Goal: Task Accomplishment & Management: Use online tool/utility

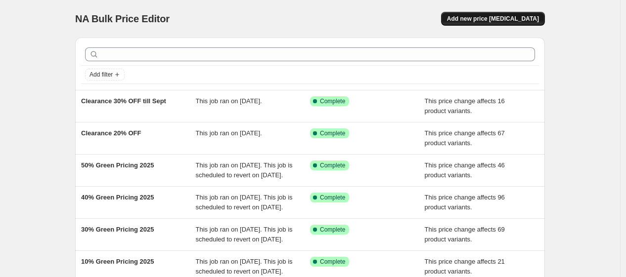
click at [483, 20] on span "Add new price [MEDICAL_DATA]" at bounding box center [493, 19] width 92 height 8
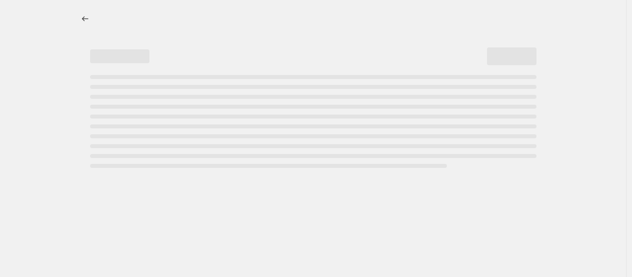
select select "percentage"
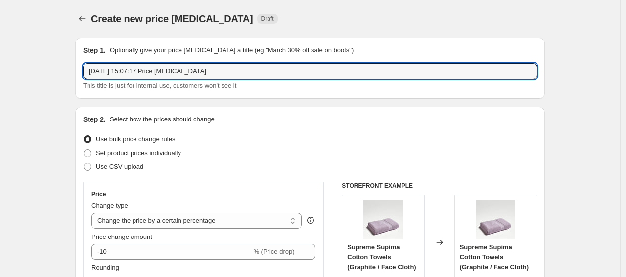
drag, startPoint x: 238, startPoint y: 64, endPoint x: 78, endPoint y: 72, distance: 160.4
click at [78, 72] on div "Step 1. Optionally give your price [MEDICAL_DATA] a title (eg "March 30% off sa…" at bounding box center [310, 68] width 470 height 61
type input "Clearance 50%"
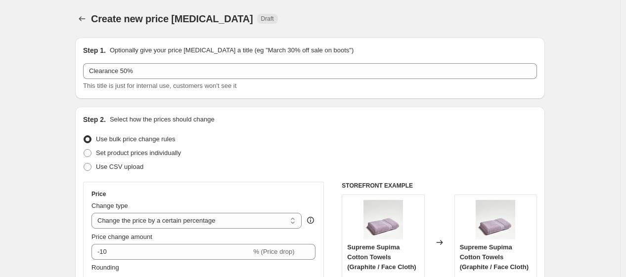
click at [353, 43] on div "Step 1. Optionally give your price [MEDICAL_DATA] a title (eg "March 30% off sa…" at bounding box center [310, 68] width 470 height 61
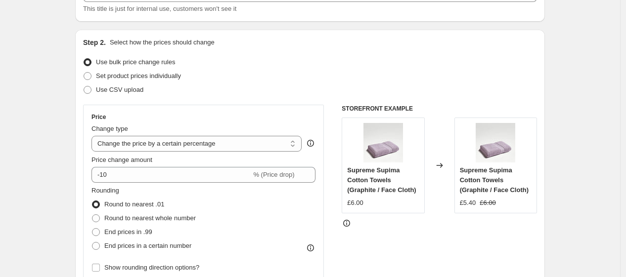
scroll to position [78, 0]
click at [205, 146] on select "Change the price to a certain amount Change the price by a certain amount Chang…" at bounding box center [196, 144] width 210 height 16
select select "pcap"
click at [94, 136] on select "Change the price to a certain amount Change the price by a certain amount Chang…" at bounding box center [196, 144] width 210 height 16
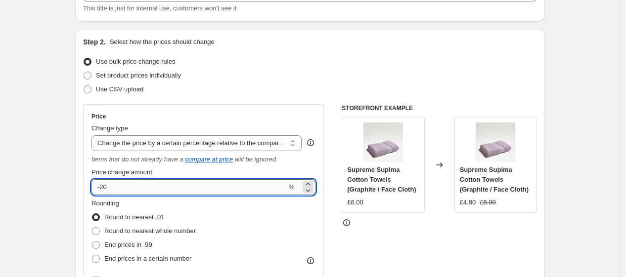
click at [132, 183] on input "-20" at bounding box center [188, 188] width 195 height 16
type input "-2"
type input "-50"
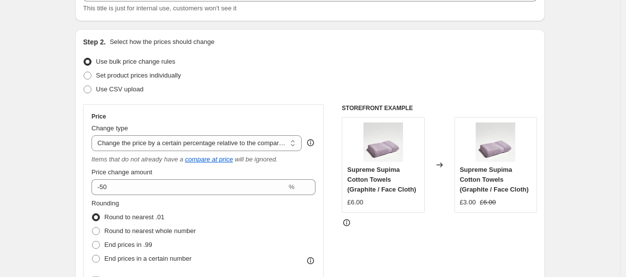
click at [225, 218] on div "Rounding Round to nearest .01 Round to nearest whole number End prices in .99 E…" at bounding box center [203, 232] width 224 height 67
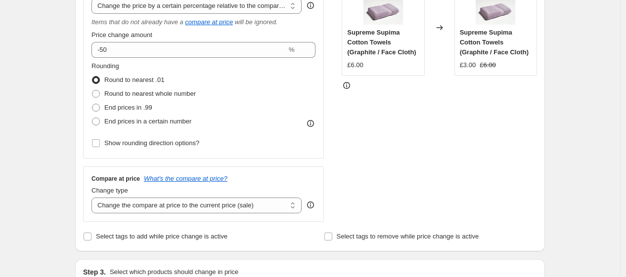
scroll to position [216, 0]
click at [214, 206] on select "Change the compare at price to the current price (sale) Change the compare at p…" at bounding box center [196, 205] width 210 height 16
select select "no_change"
click at [94, 198] on select "Change the compare at price to the current price (sale) Change the compare at p…" at bounding box center [196, 205] width 210 height 16
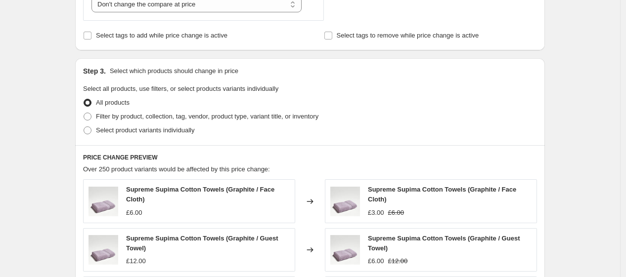
scroll to position [417, 0]
click at [125, 130] on span "Select product variants individually" at bounding box center [145, 129] width 98 height 7
click at [84, 127] on input "Select product variants individually" at bounding box center [84, 126] width 0 height 0
radio input "true"
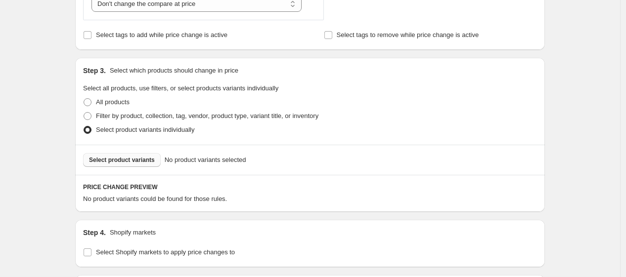
click at [125, 160] on span "Select product variants" at bounding box center [122, 160] width 66 height 8
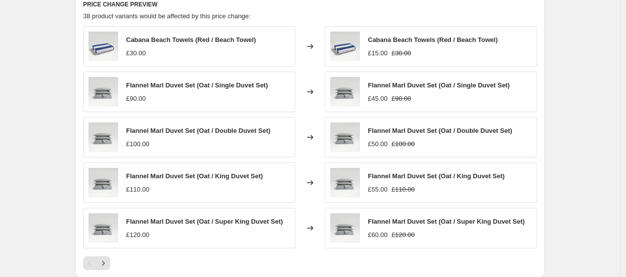
scroll to position [811, 0]
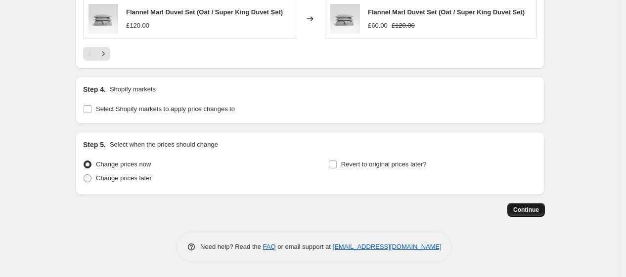
click at [519, 205] on button "Continue" at bounding box center [526, 210] width 38 height 14
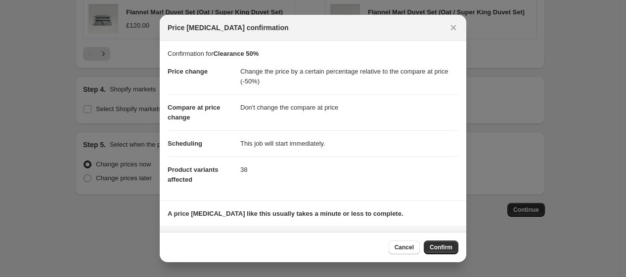
scroll to position [57, 0]
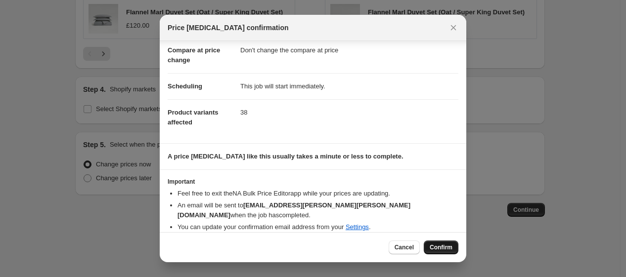
click at [442, 249] on span "Confirm" at bounding box center [441, 248] width 23 height 8
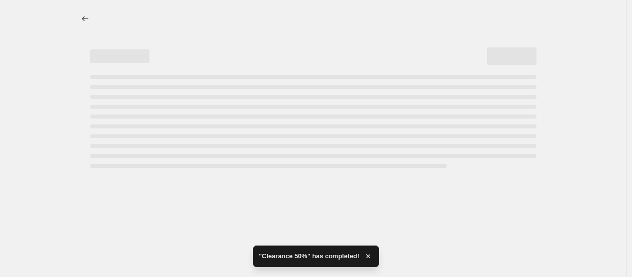
select select "pcap"
select select "no_change"
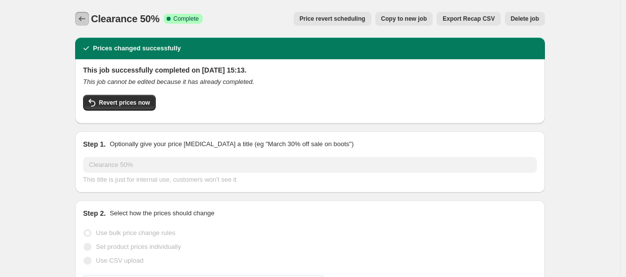
click at [80, 17] on icon "Price change jobs" at bounding box center [82, 19] width 10 height 10
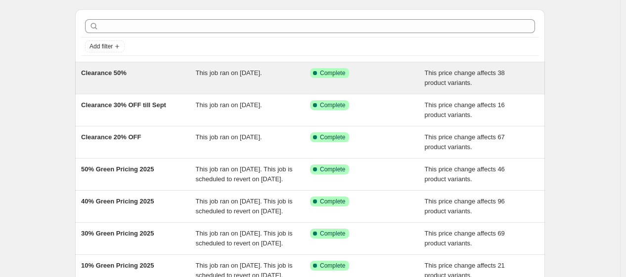
scroll to position [30, 0]
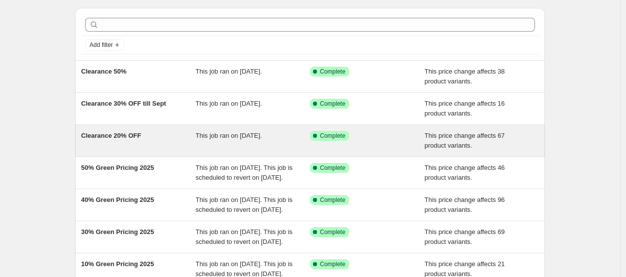
click at [137, 139] on span "Clearance 20% OFF" at bounding box center [111, 135] width 60 height 7
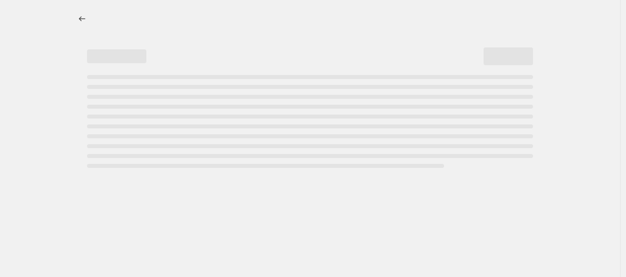
select select "pcap"
select select "no_change"
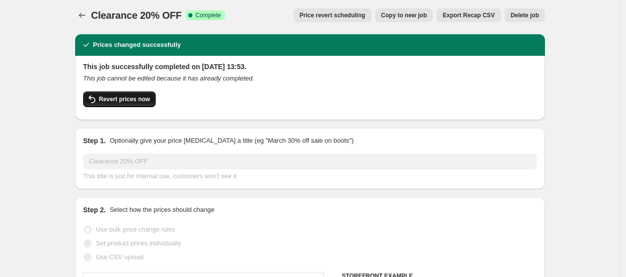
scroll to position [3, 0]
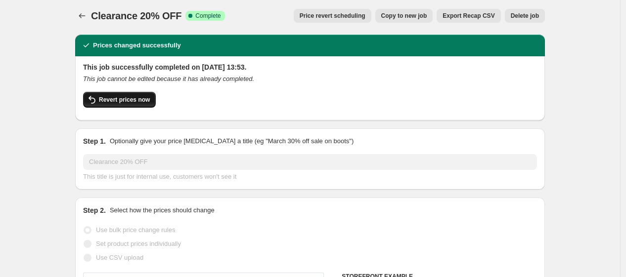
click at [138, 100] on span "Revert prices now" at bounding box center [124, 100] width 51 height 8
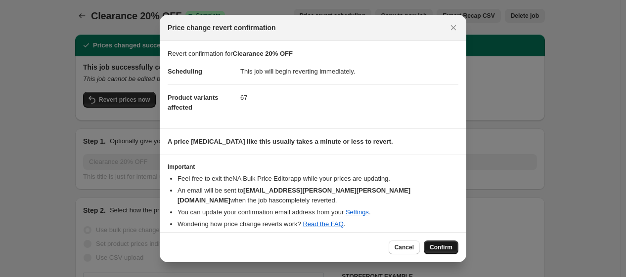
click at [451, 246] on span "Confirm" at bounding box center [441, 248] width 23 height 8
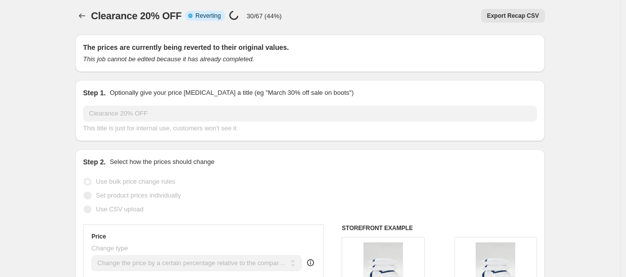
scroll to position [0, 0]
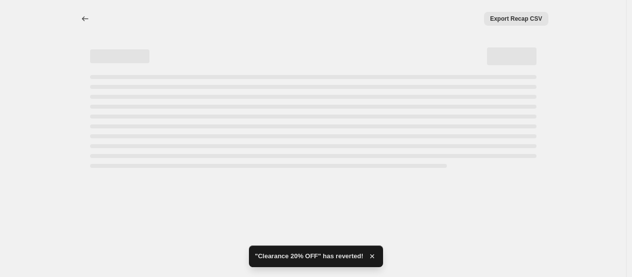
select select "pcap"
select select "no_change"
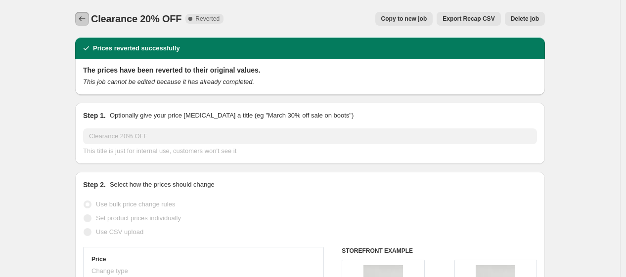
click at [86, 20] on icon "Price change jobs" at bounding box center [82, 19] width 10 height 10
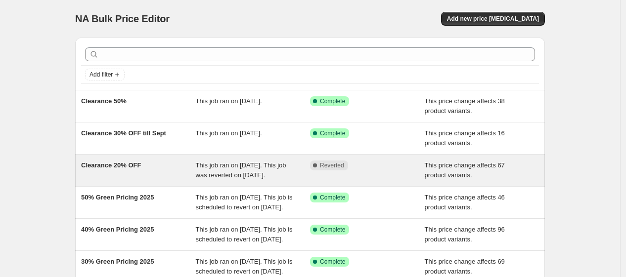
click at [141, 180] on div "Clearance 20% OFF" at bounding box center [138, 171] width 115 height 20
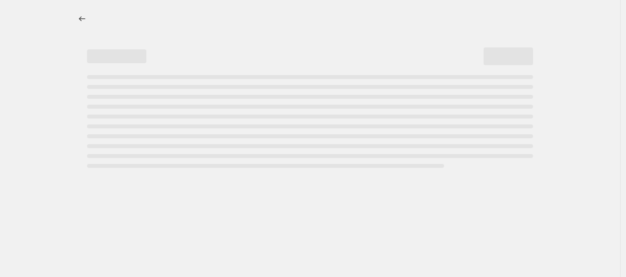
select select "pcap"
select select "no_change"
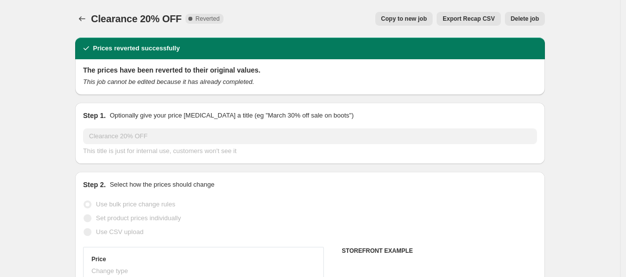
click at [409, 21] on span "Copy to new job" at bounding box center [404, 19] width 46 height 8
select select "pcap"
select select "no_change"
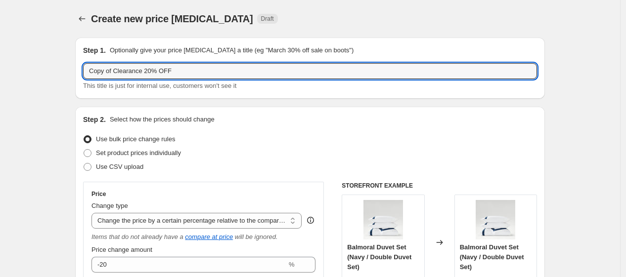
drag, startPoint x: 117, startPoint y: 74, endPoint x: -83, endPoint y: 94, distance: 200.3
click at [0, 94] on html "Home Settings Plans Skip to content Create new price [MEDICAL_DATA]. This page …" at bounding box center [313, 138] width 626 height 277
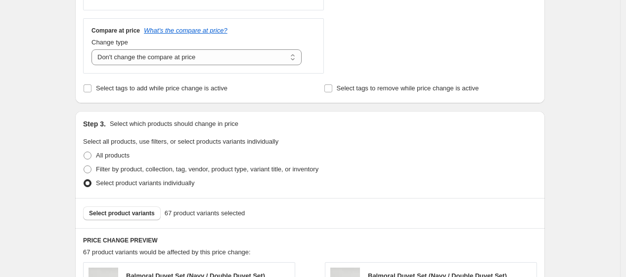
scroll to position [441, 0]
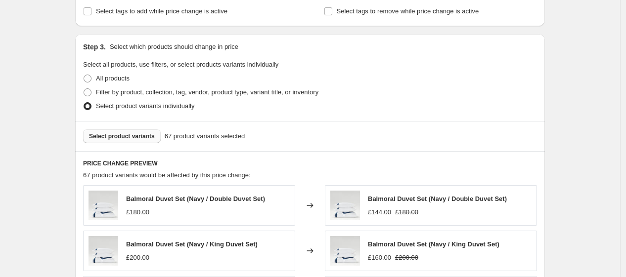
type input "Clearance 20% OFF"
click at [132, 135] on span "Select product variants" at bounding box center [122, 137] width 66 height 8
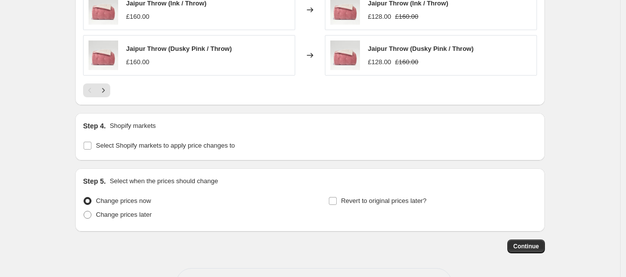
scroll to position [811, 0]
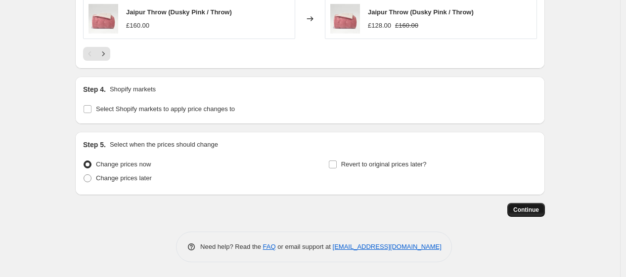
click at [532, 209] on span "Continue" at bounding box center [526, 210] width 26 height 8
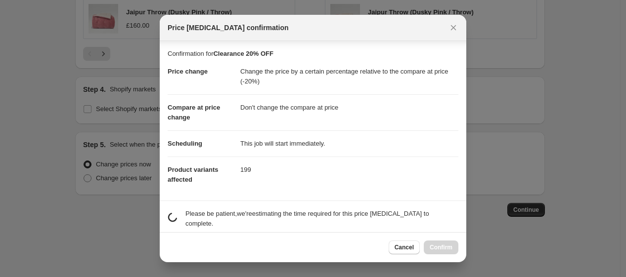
scroll to position [57, 0]
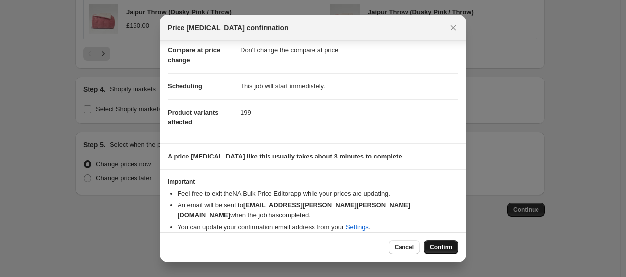
click at [442, 249] on span "Confirm" at bounding box center [441, 248] width 23 height 8
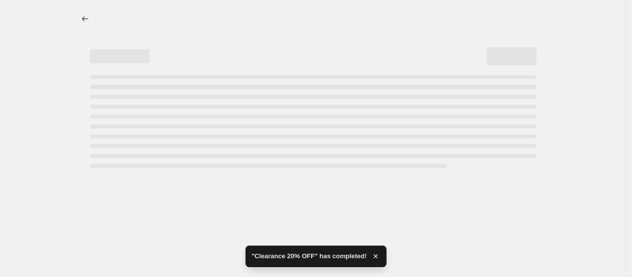
select select "pcap"
select select "no_change"
